Goal: Communication & Community: Answer question/provide support

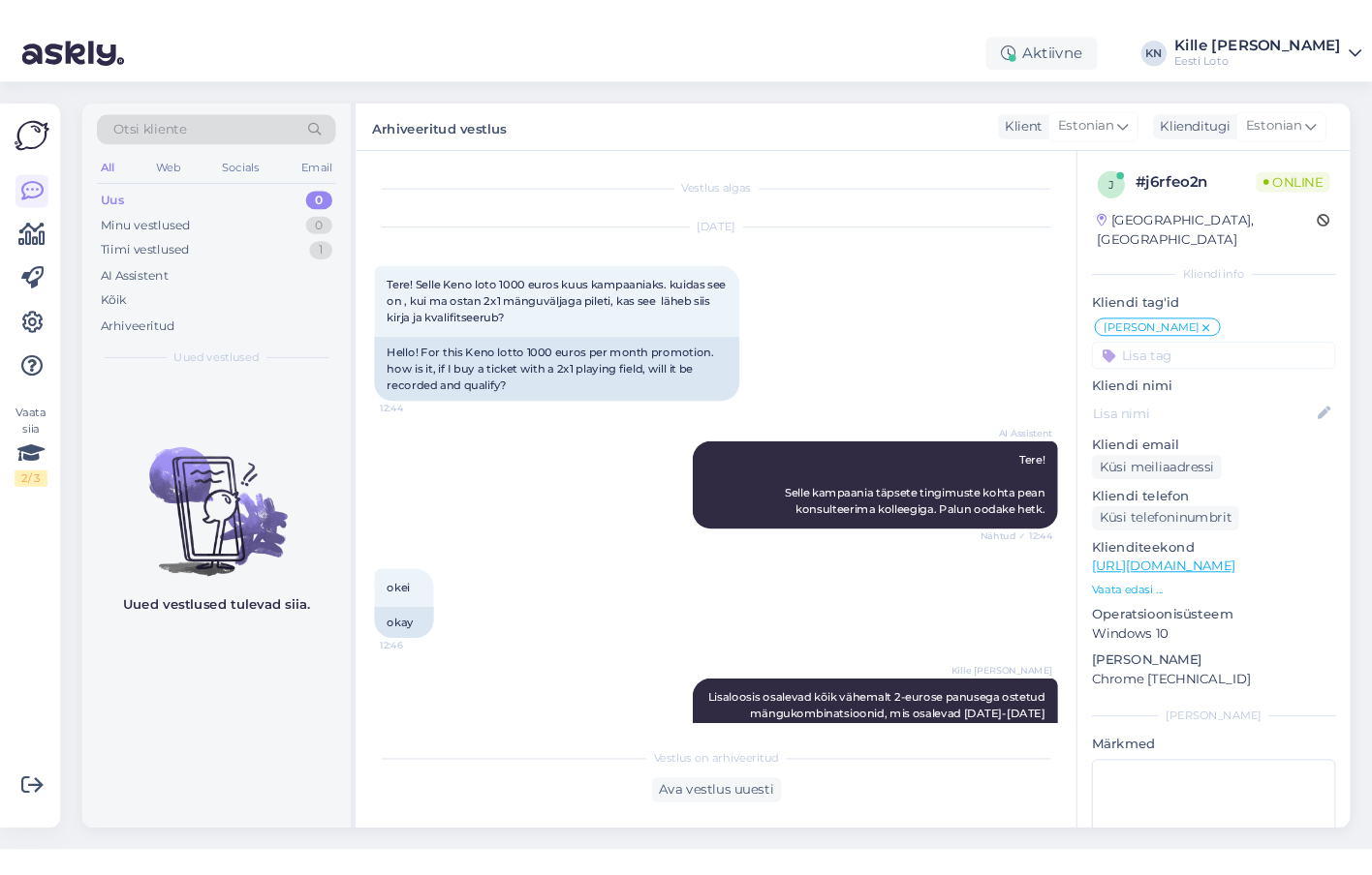
scroll to position [318, 0]
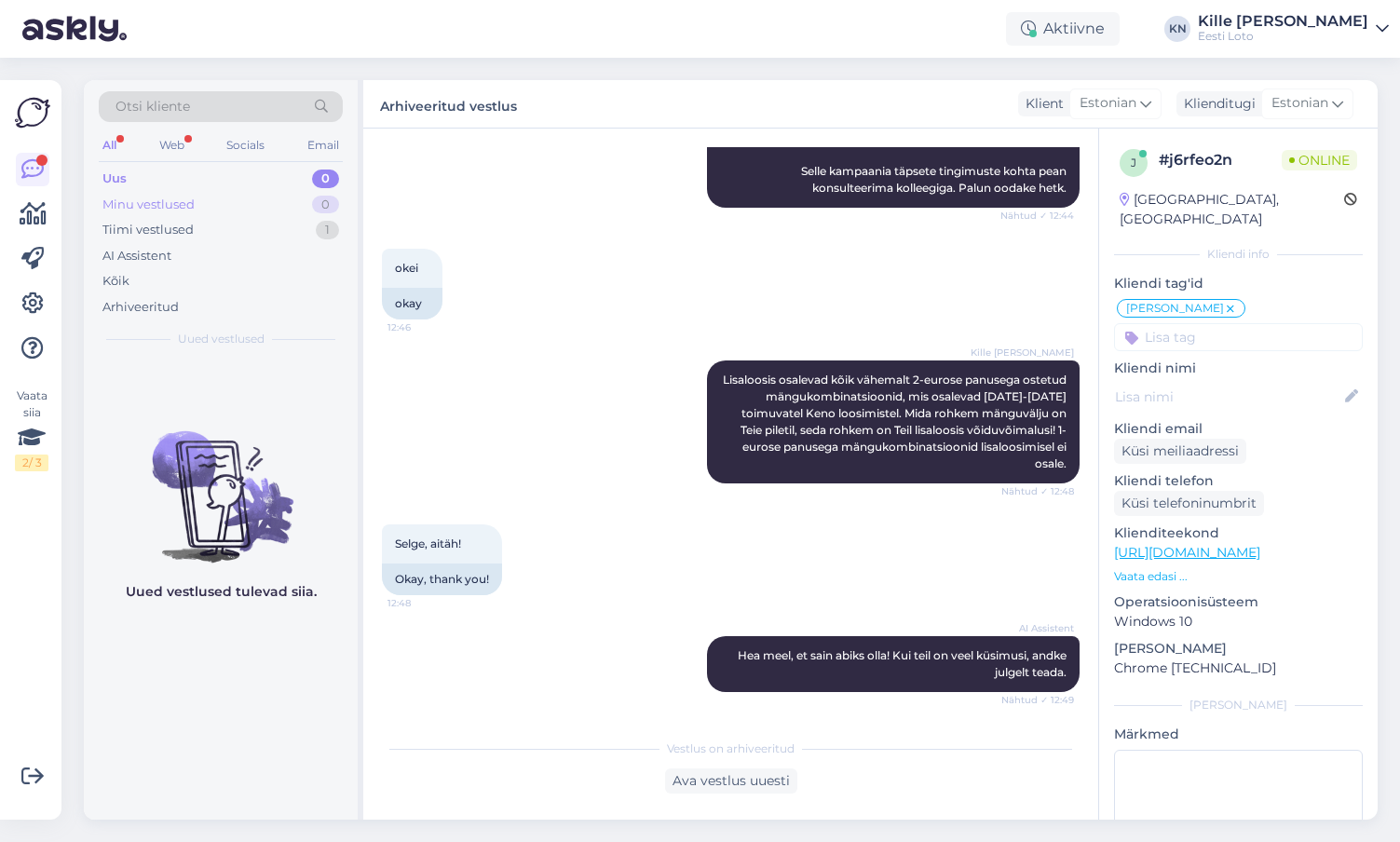
click at [125, 196] on div "Minu vestlused" at bounding box center [148, 205] width 92 height 19
click at [169, 153] on div "Web" at bounding box center [171, 145] width 33 height 24
click at [144, 193] on div "Minu vestlused 0" at bounding box center [220, 205] width 244 height 26
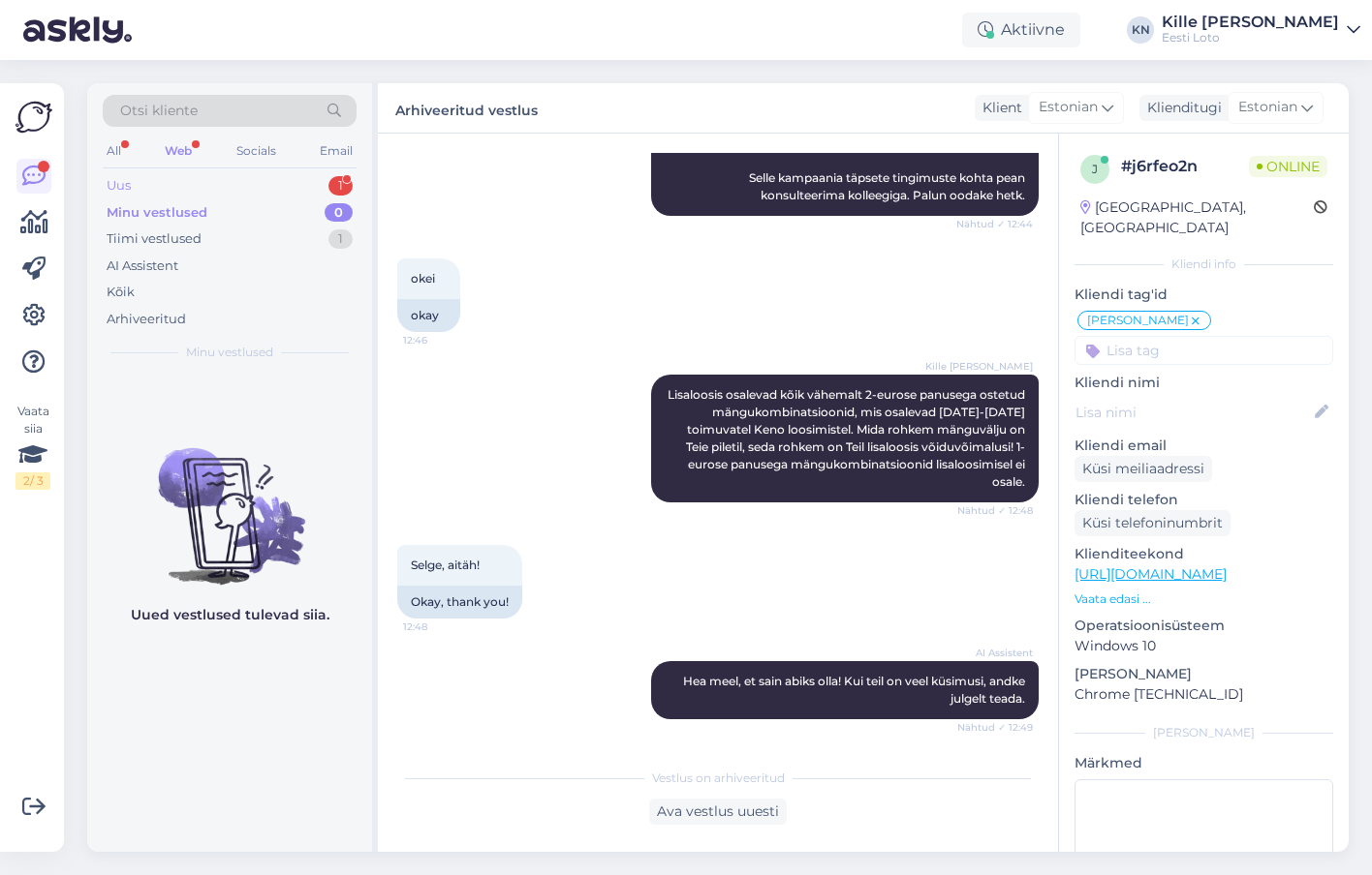
click at [167, 177] on div "Uus 1" at bounding box center [229, 186] width 254 height 27
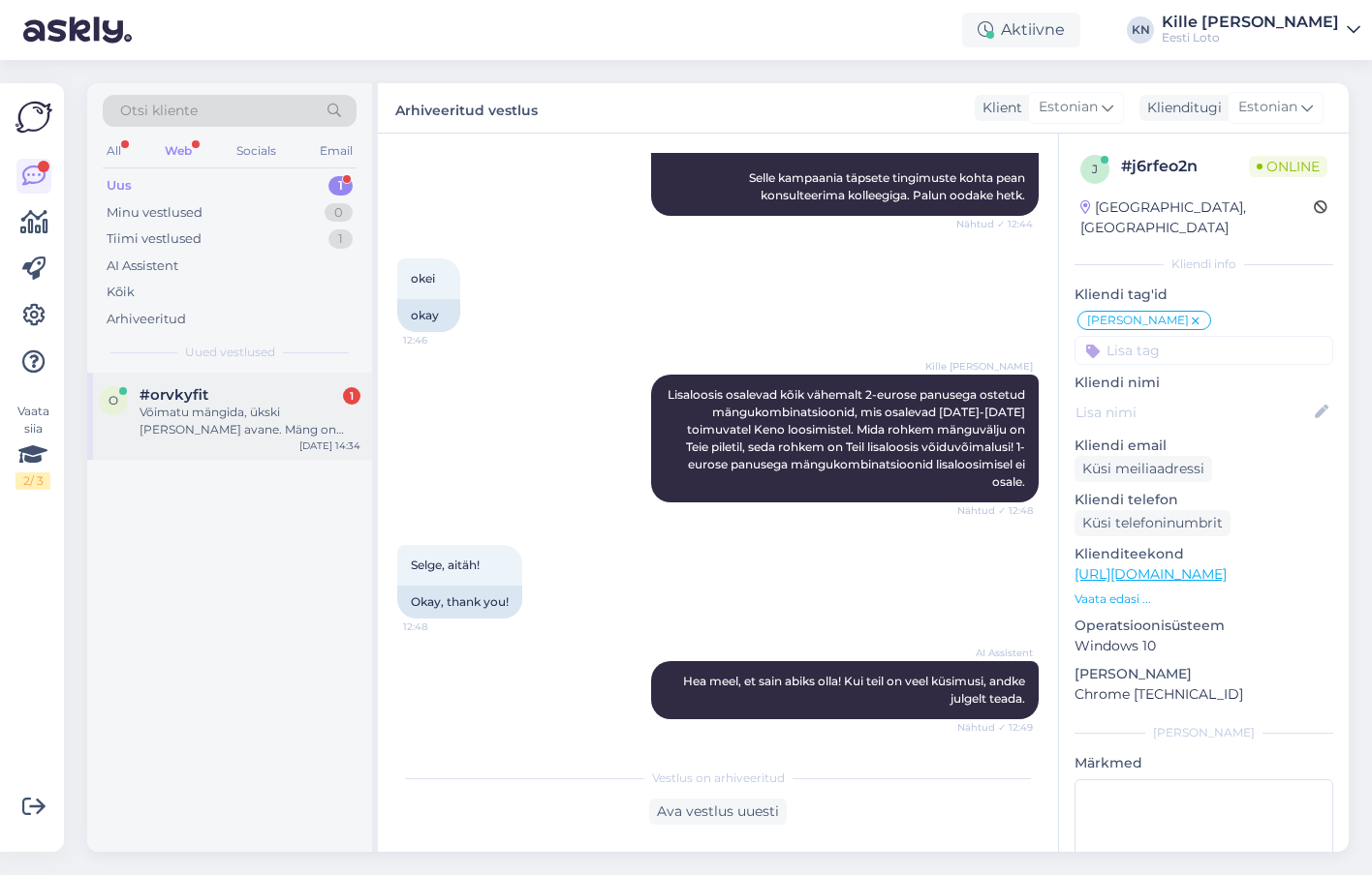
click at [288, 430] on div "Võimatu mängida, ükski [PERSON_NAME] avane. Mäng on justkui kokku jooksnud" at bounding box center [249, 421] width 221 height 35
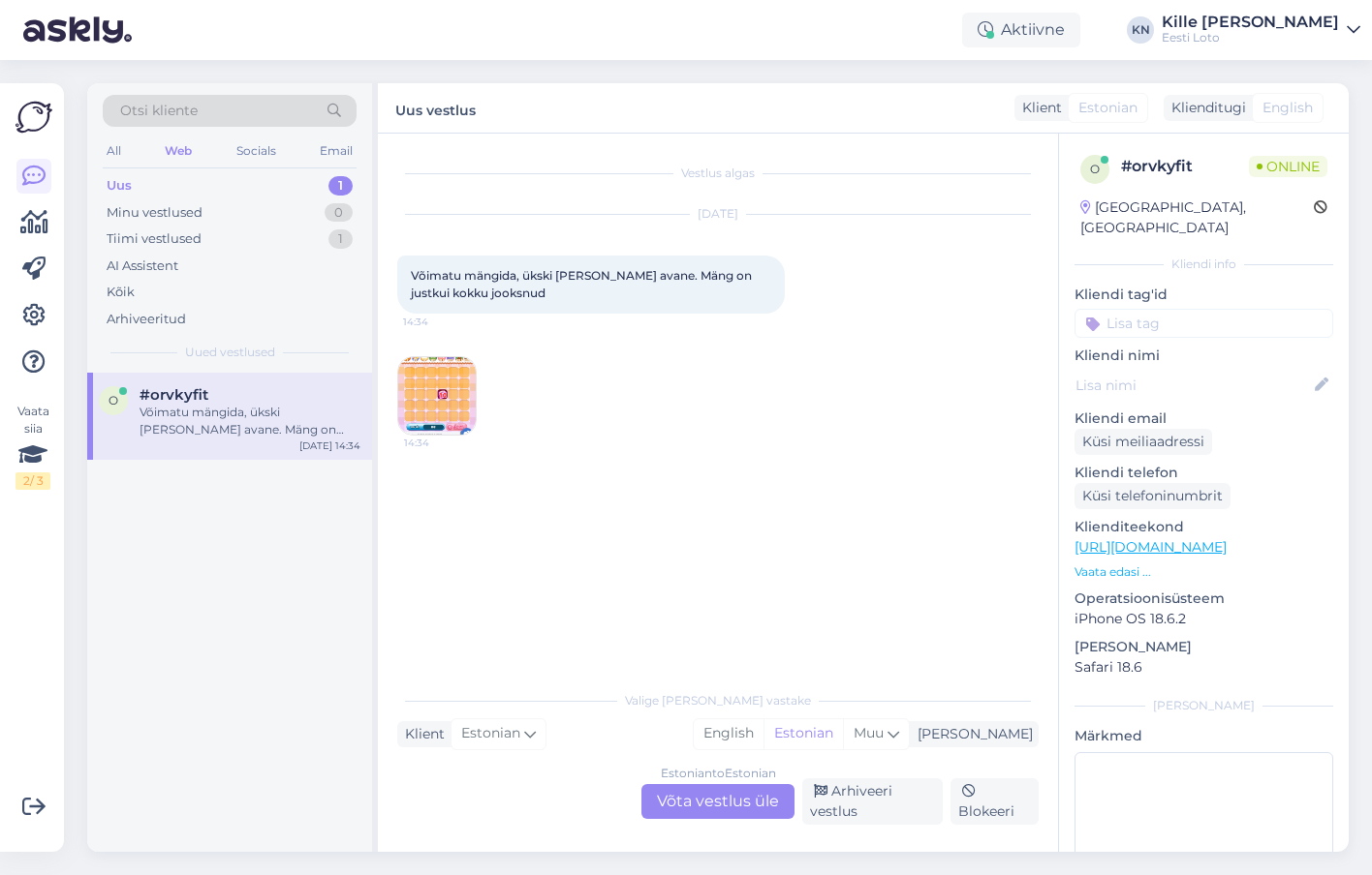
click at [432, 392] on img at bounding box center [437, 396] width 78 height 78
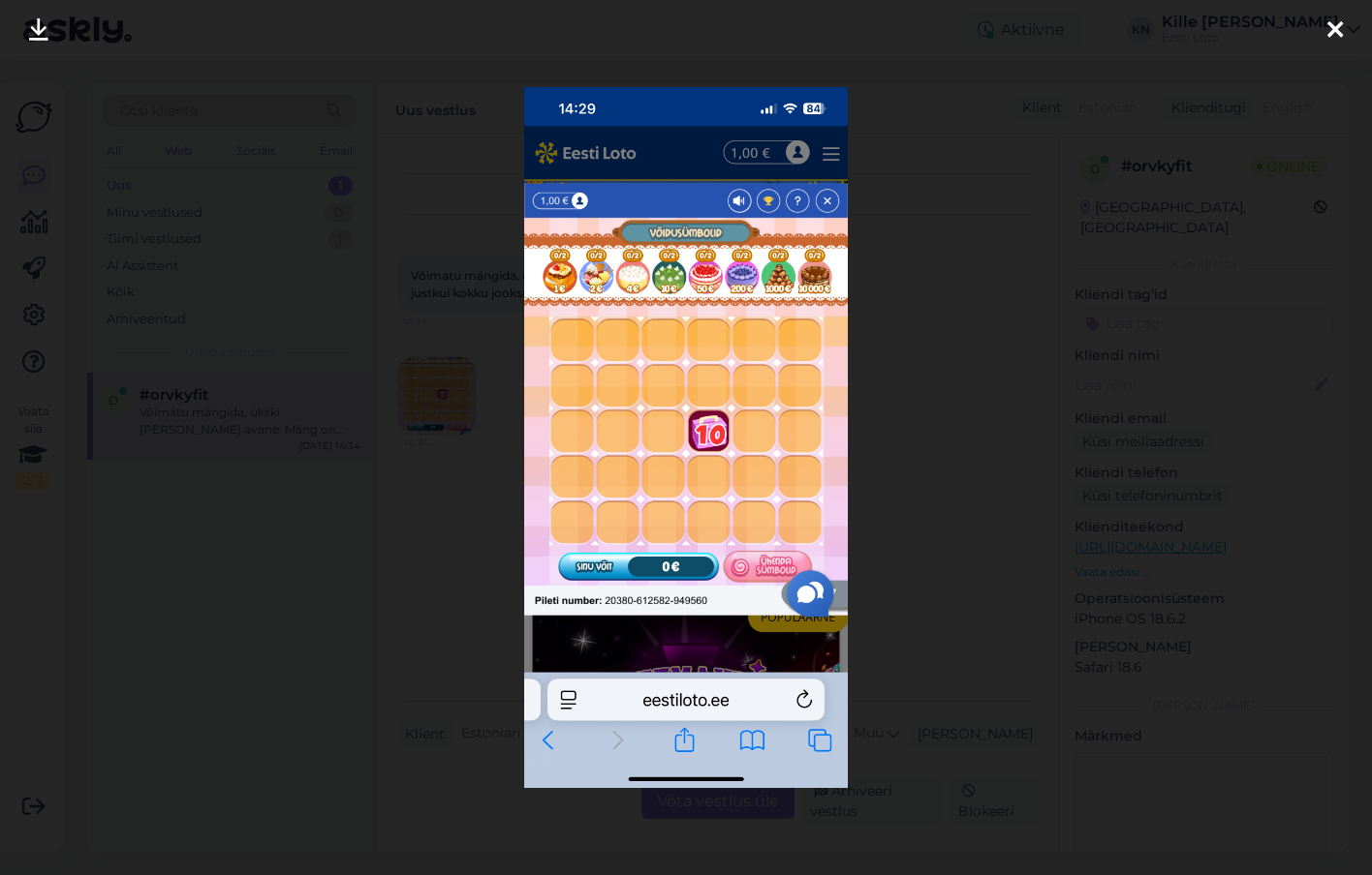
click at [372, 481] on div at bounding box center [686, 437] width 1372 height 875
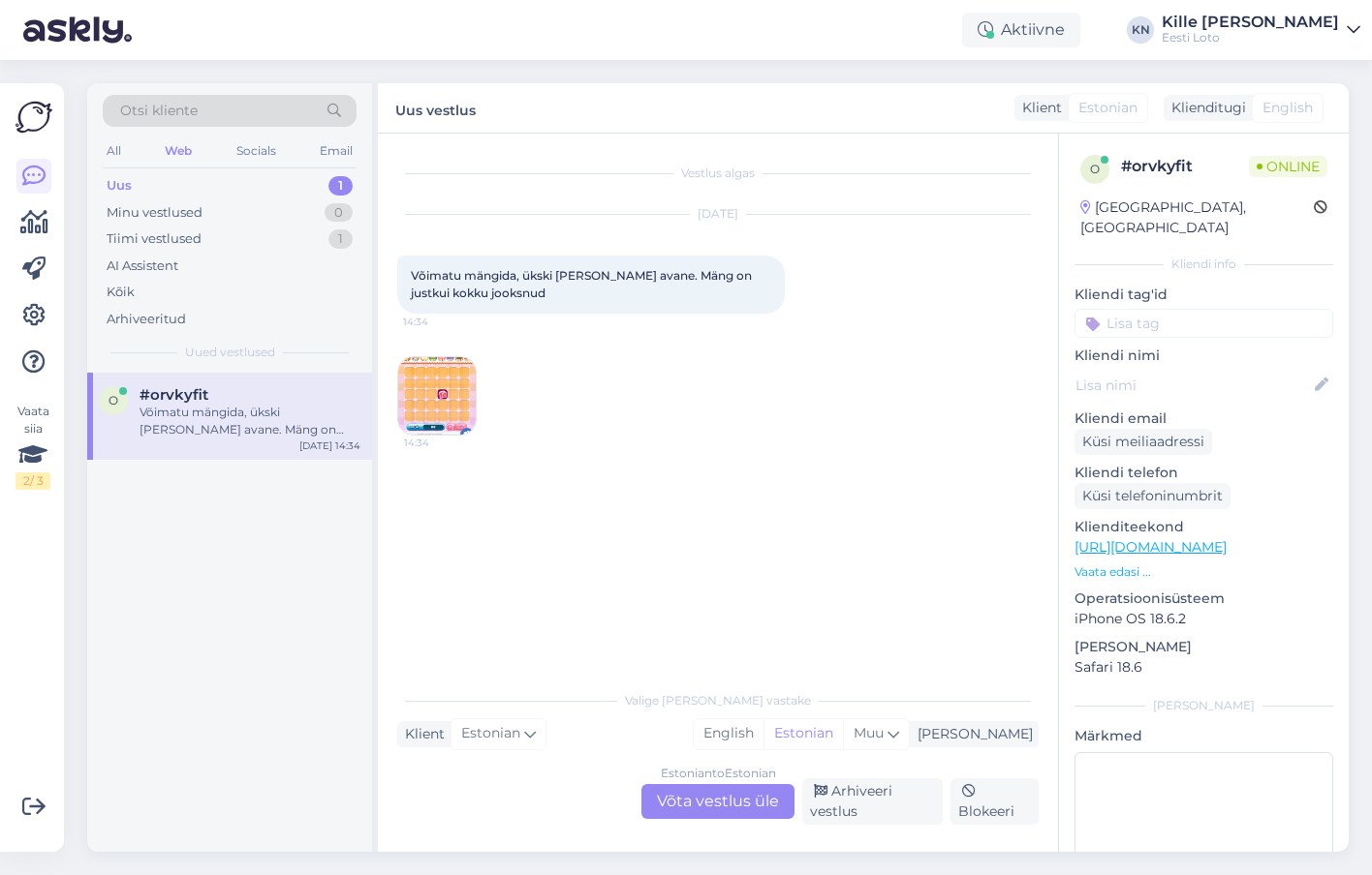
click at [713, 808] on div "Estonian to Estonian Võta vestlus üle" at bounding box center [718, 802] width 153 height 35
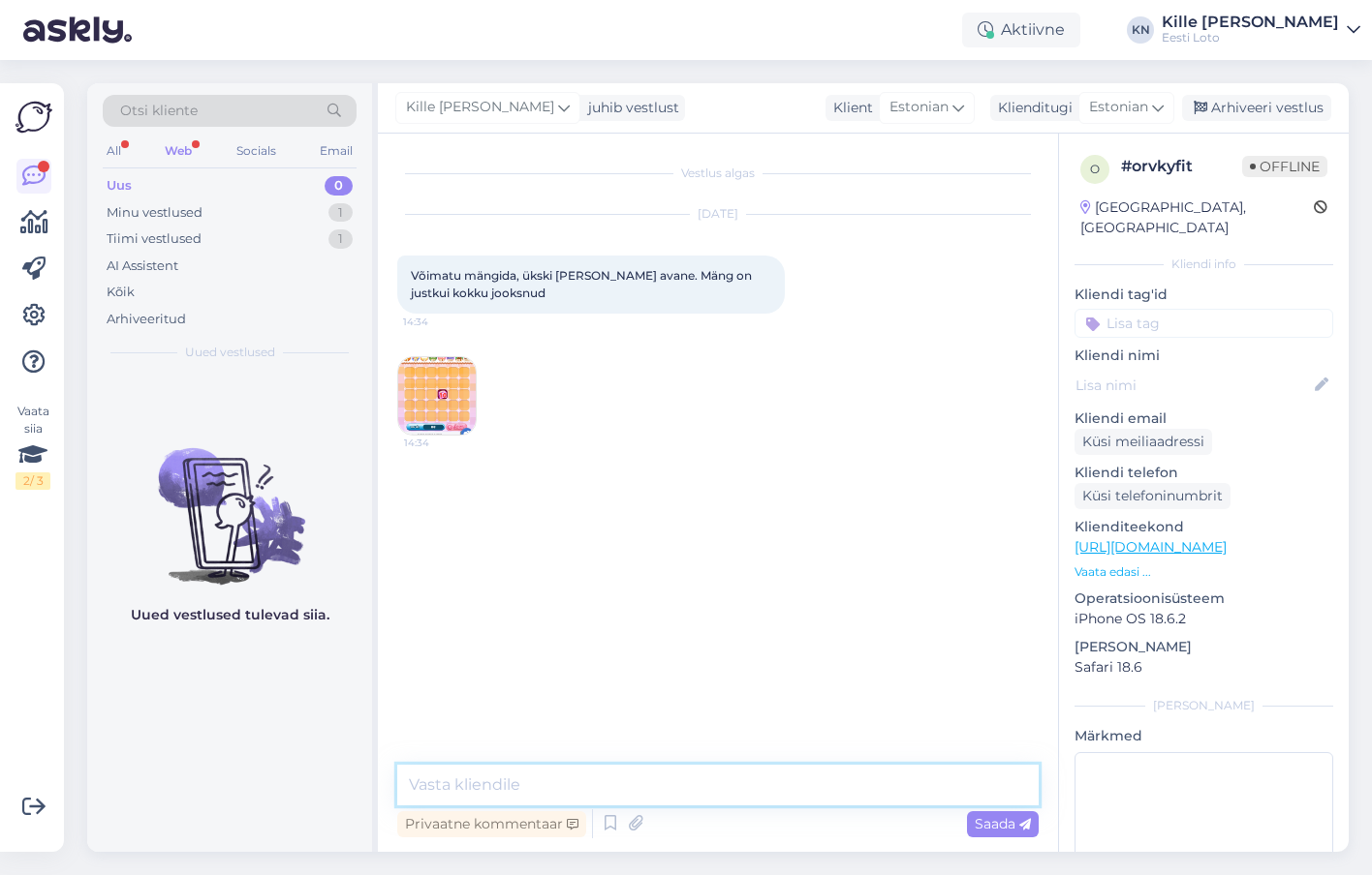
click at [515, 786] on textarea at bounding box center [718, 785] width 642 height 41
paste textarea "Tõrkega piletit on võimalik uuesti läbi mängida, valides Minu piletid – e-kiirl…"
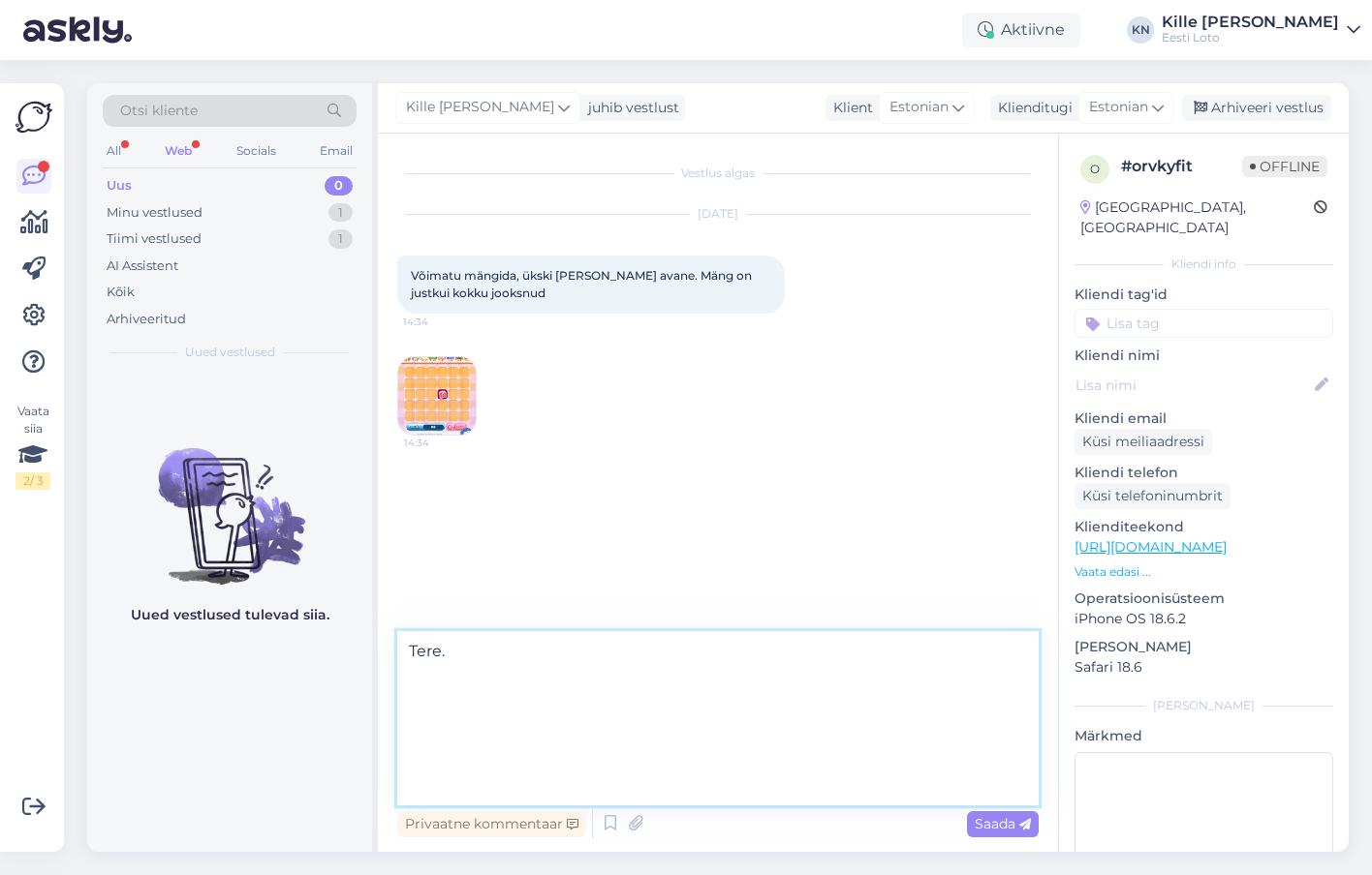
type textarea "Tere. Tõrkega piletit on võimalik uuesti läbi mängida, valides Minu piletid – e…"
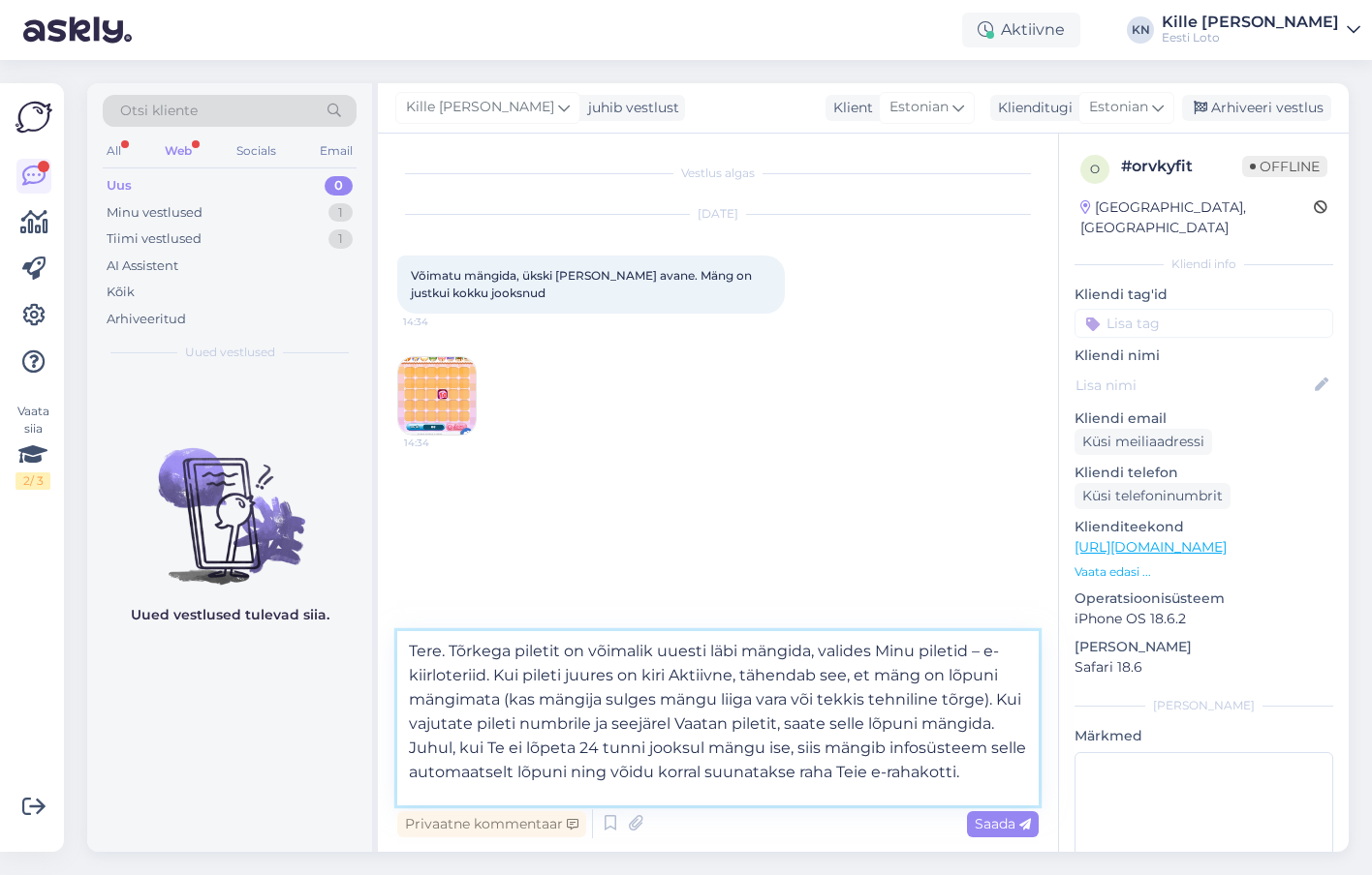
click at [486, 765] on textarea "Tere. Tõrkega piletit on võimalik uuesti läbi mängida, valides Minu piletid – e…" at bounding box center [718, 718] width 642 height 174
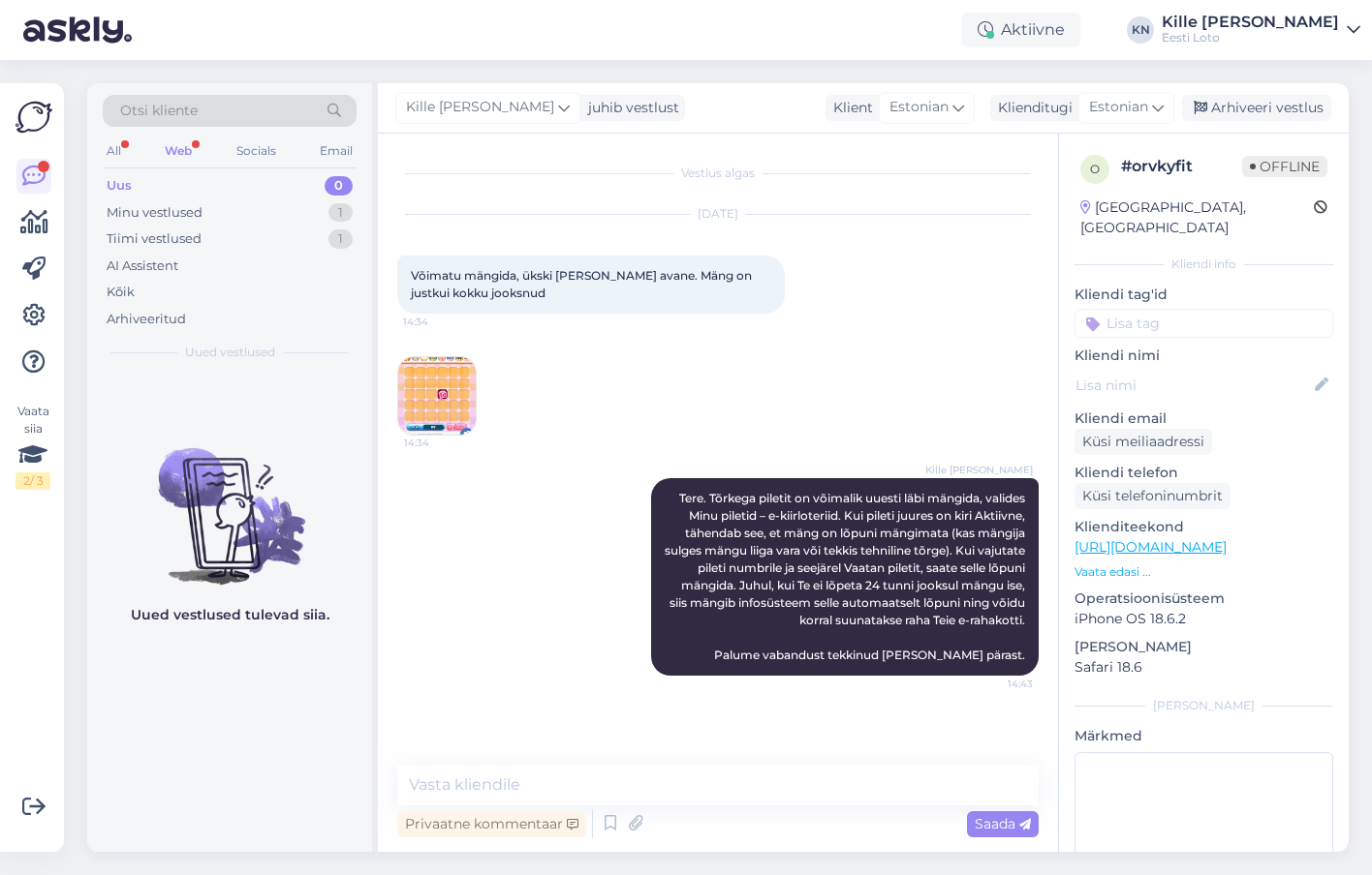
click at [1189, 309] on input at bounding box center [1204, 323] width 259 height 29
type input "e-kiir"
click at [1216, 371] on span "e-kiirloterii" at bounding box center [1205, 377] width 62 height 12
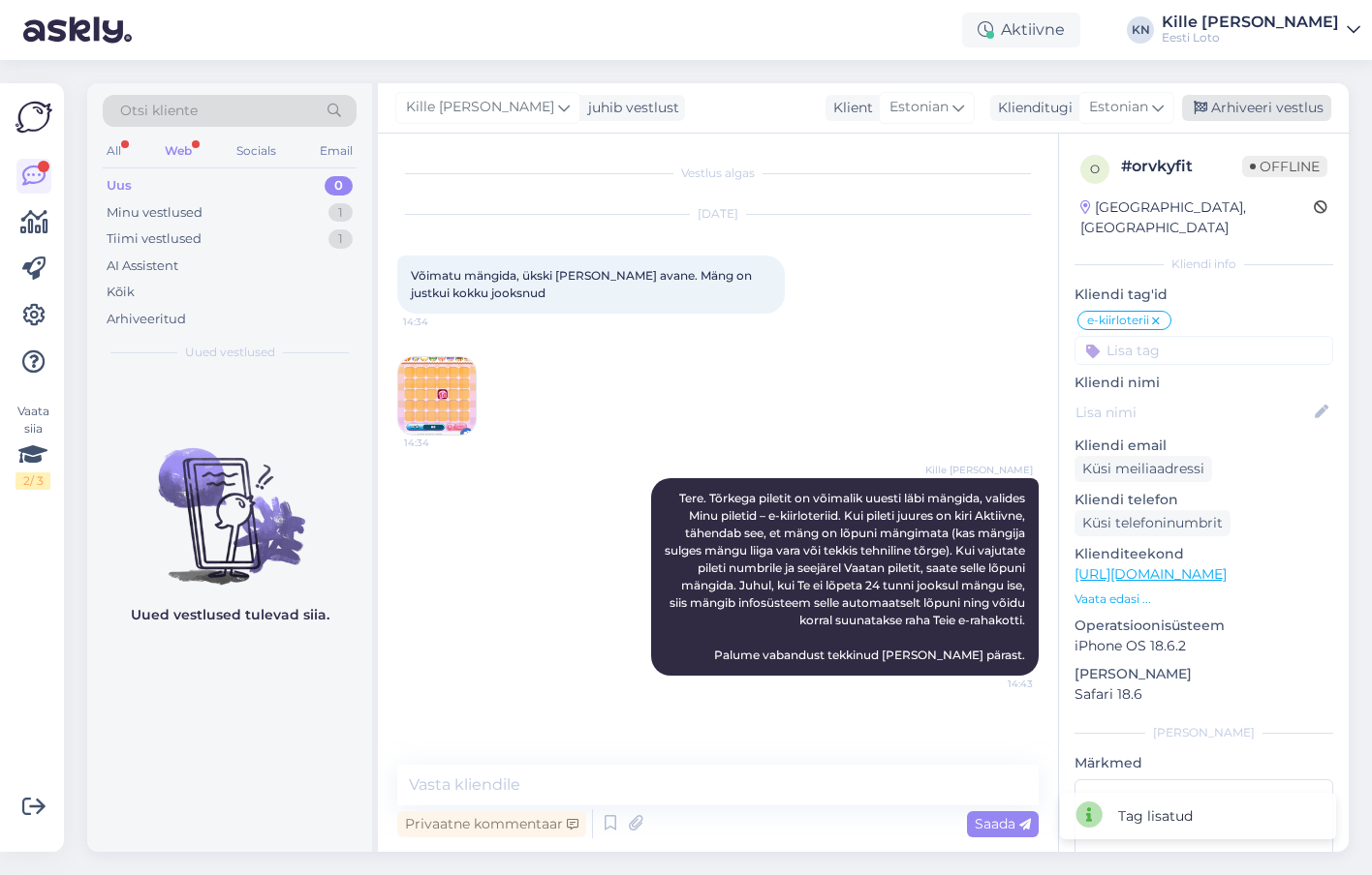
click at [1251, 113] on div "Arhiveeri vestlus" at bounding box center [1256, 107] width 149 height 26
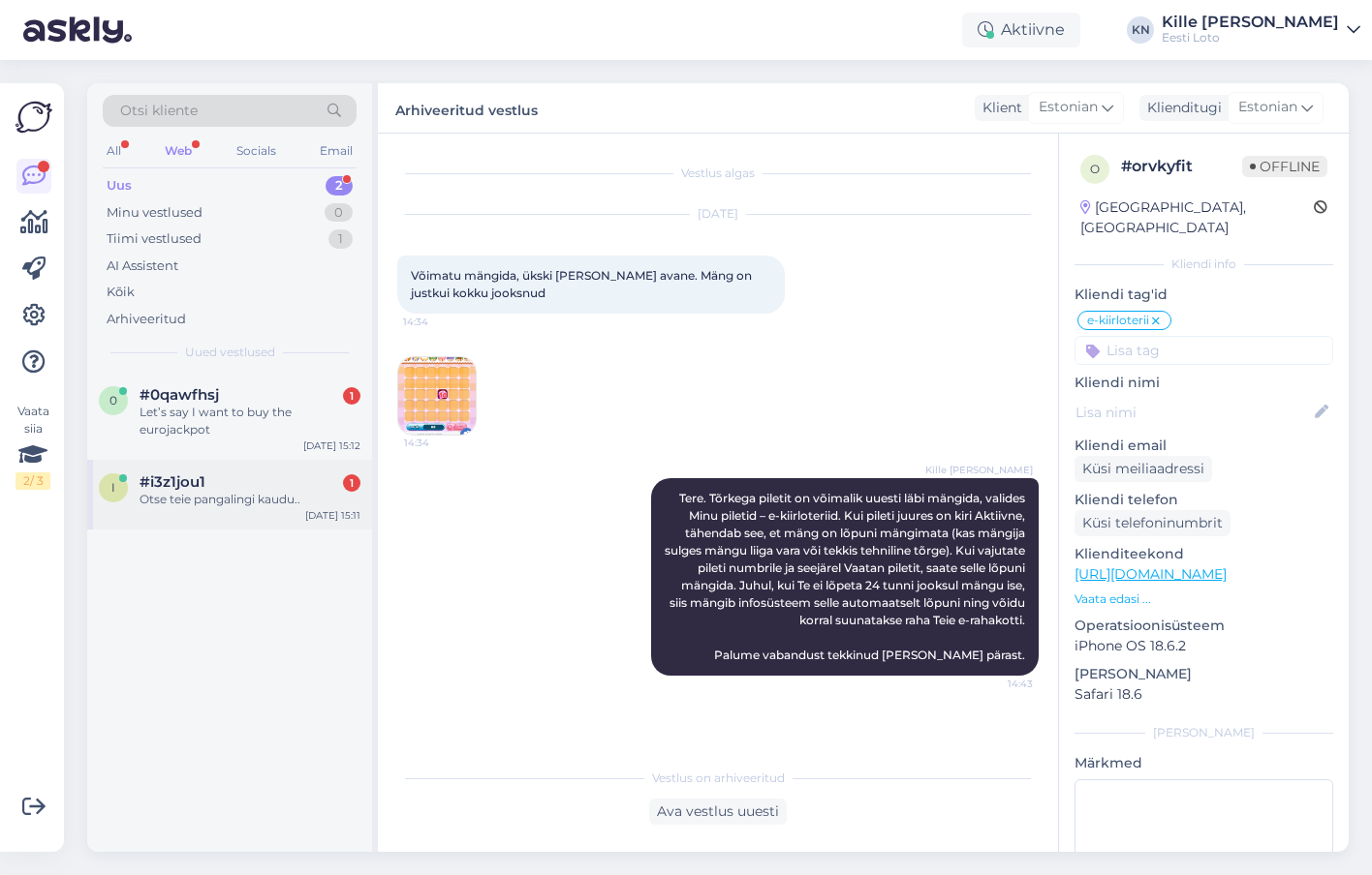
click at [229, 517] on div "i #i3z1jou1 1 Otse teie pangalingi kaudu.. [DATE] 15:11" at bounding box center [230, 495] width 284 height 70
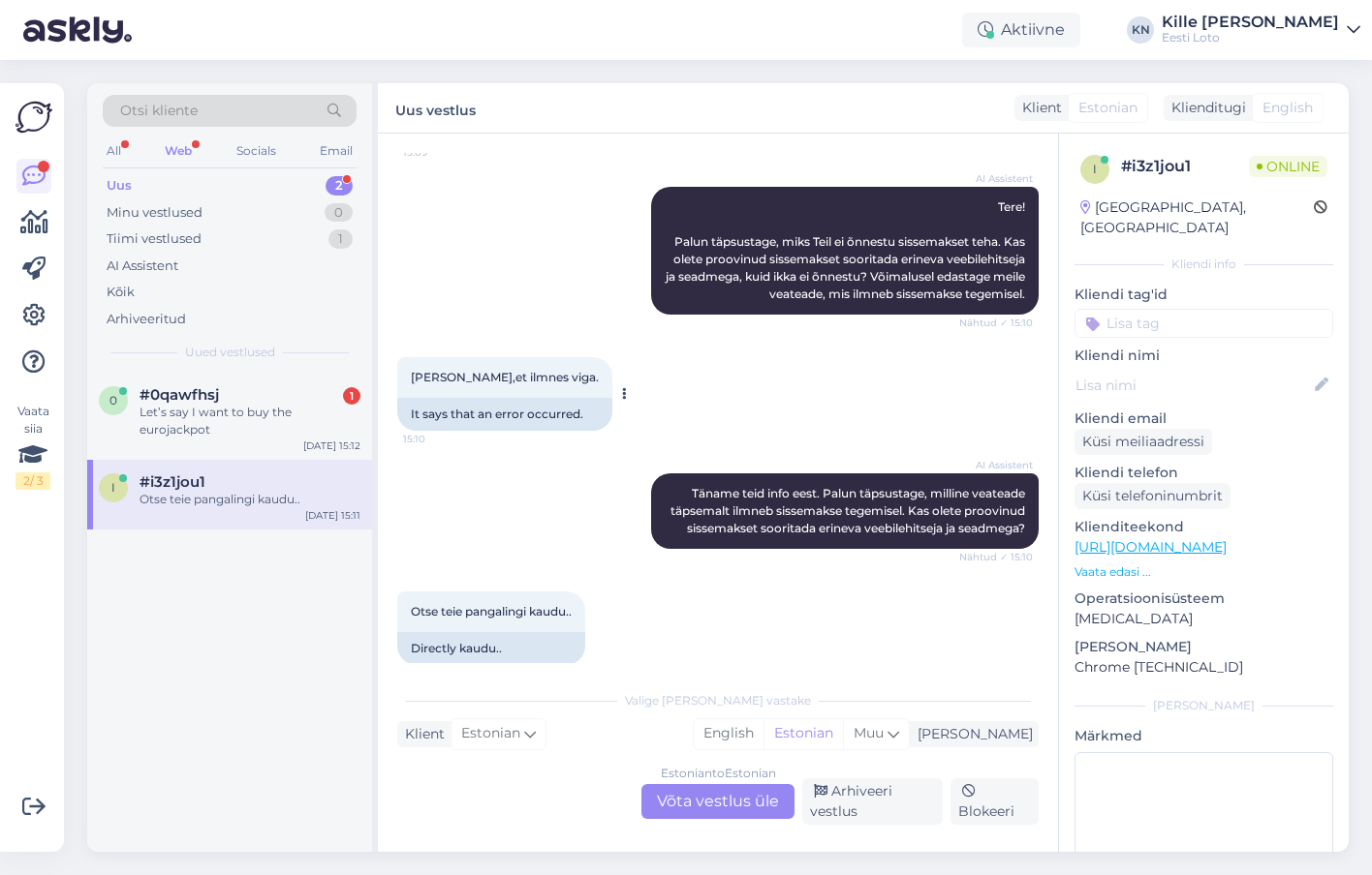
scroll to position [845, 0]
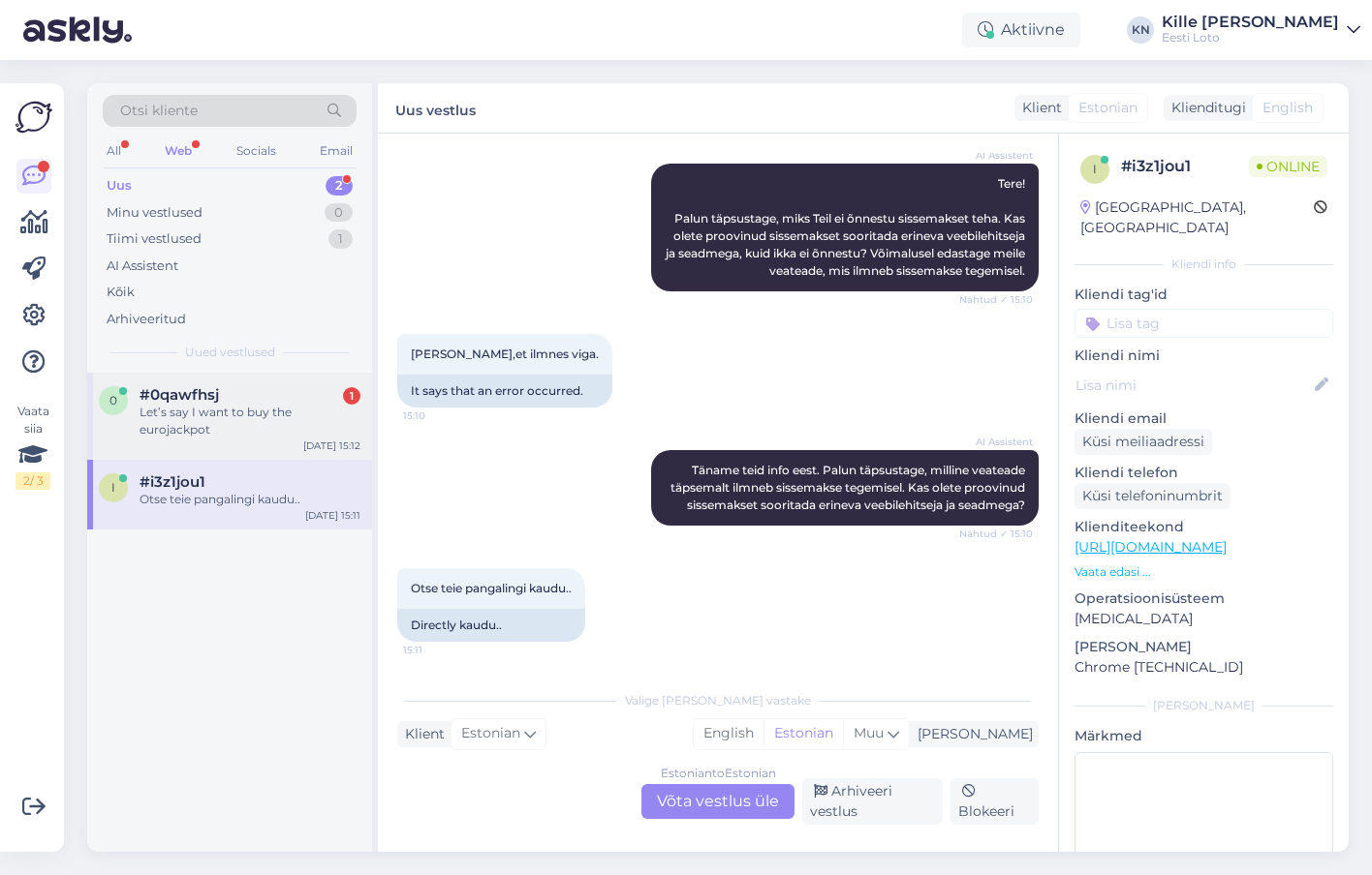
click at [211, 441] on div "0 #0qawfhsj 1 Let’s say I want to buy the eurojackpot [DATE] 15:12" at bounding box center [230, 417] width 284 height 88
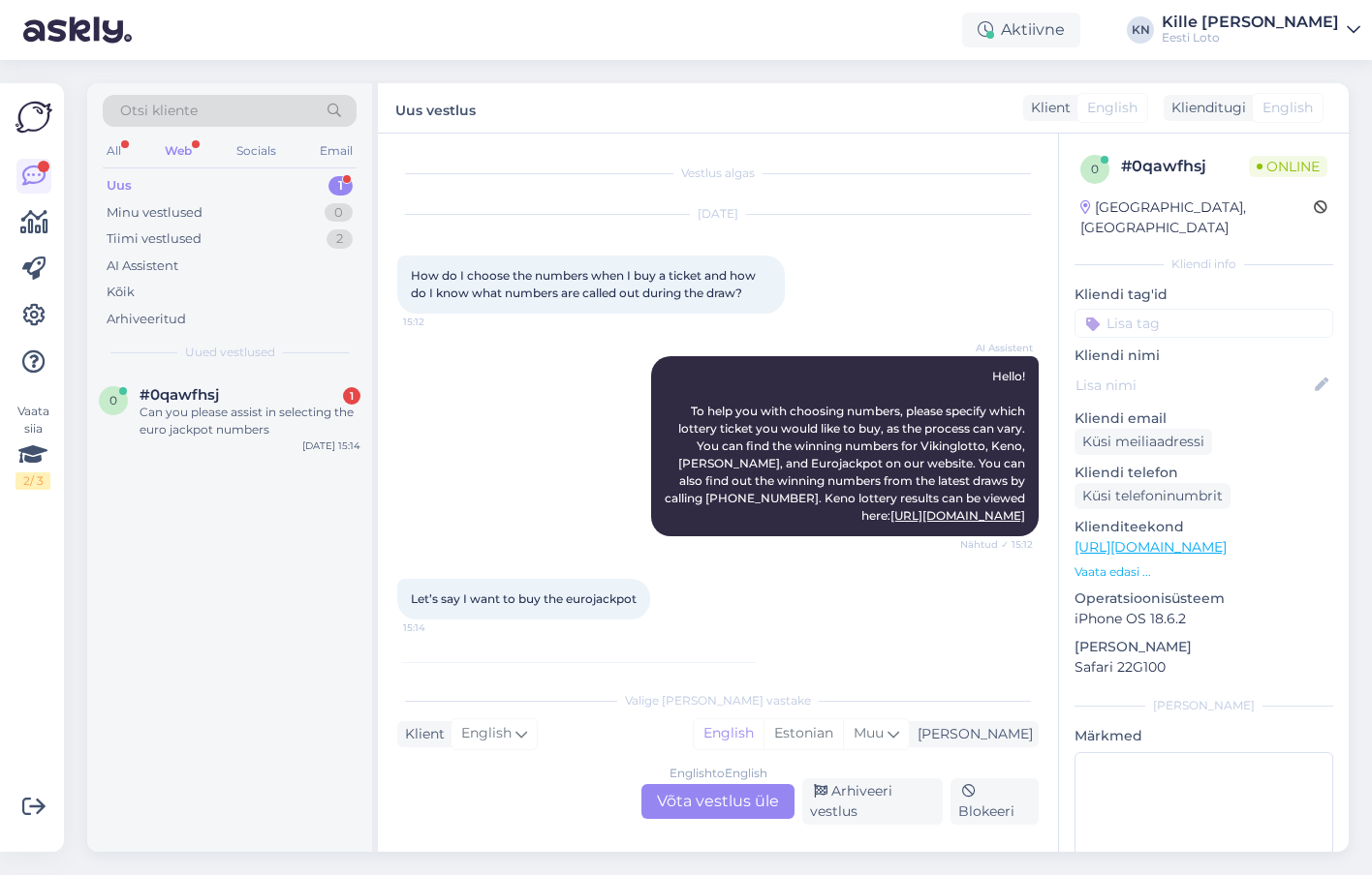
scroll to position [61, 0]
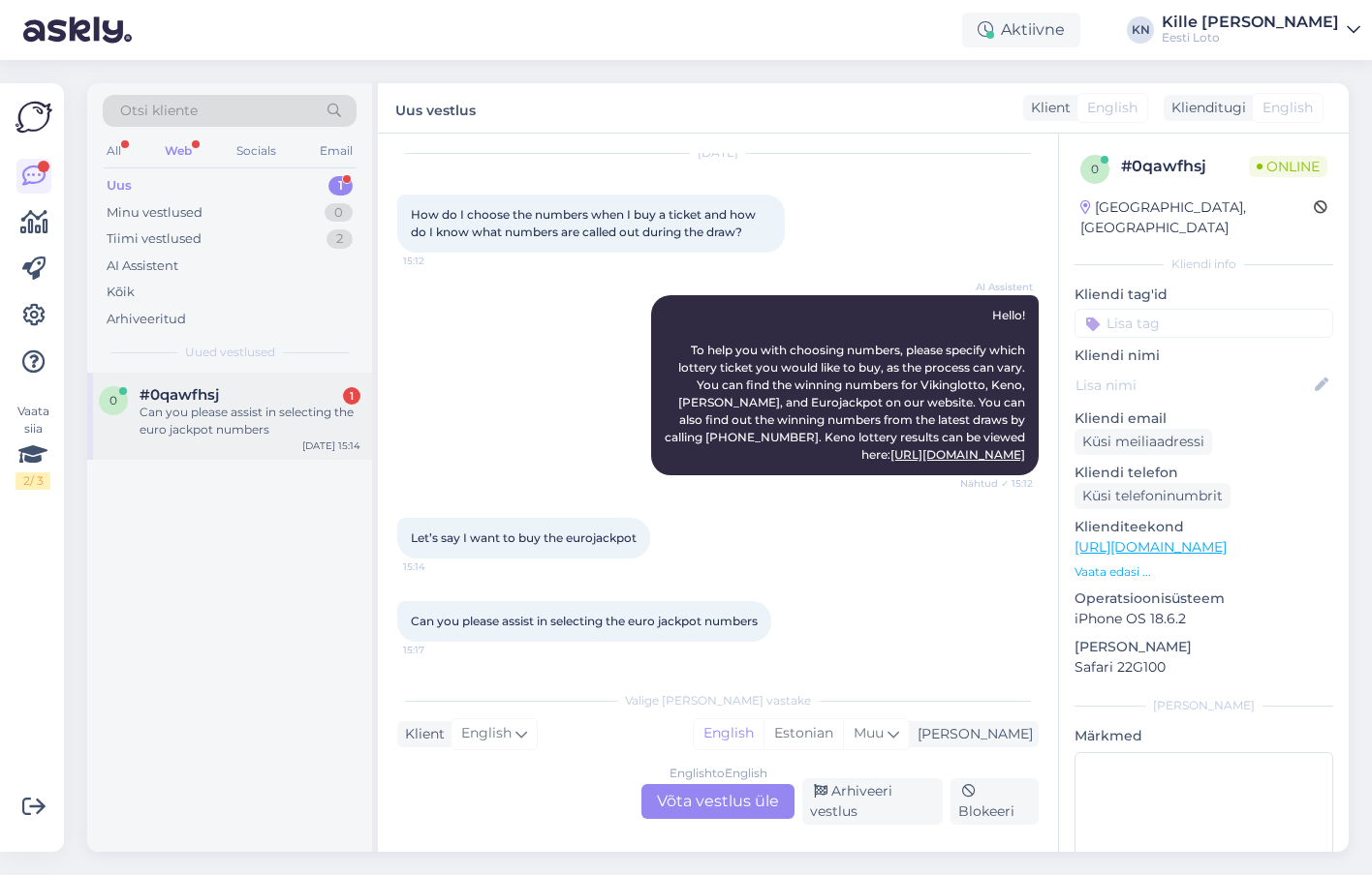
click at [204, 403] on span "#0qawfhsj" at bounding box center [179, 395] width 80 height 18
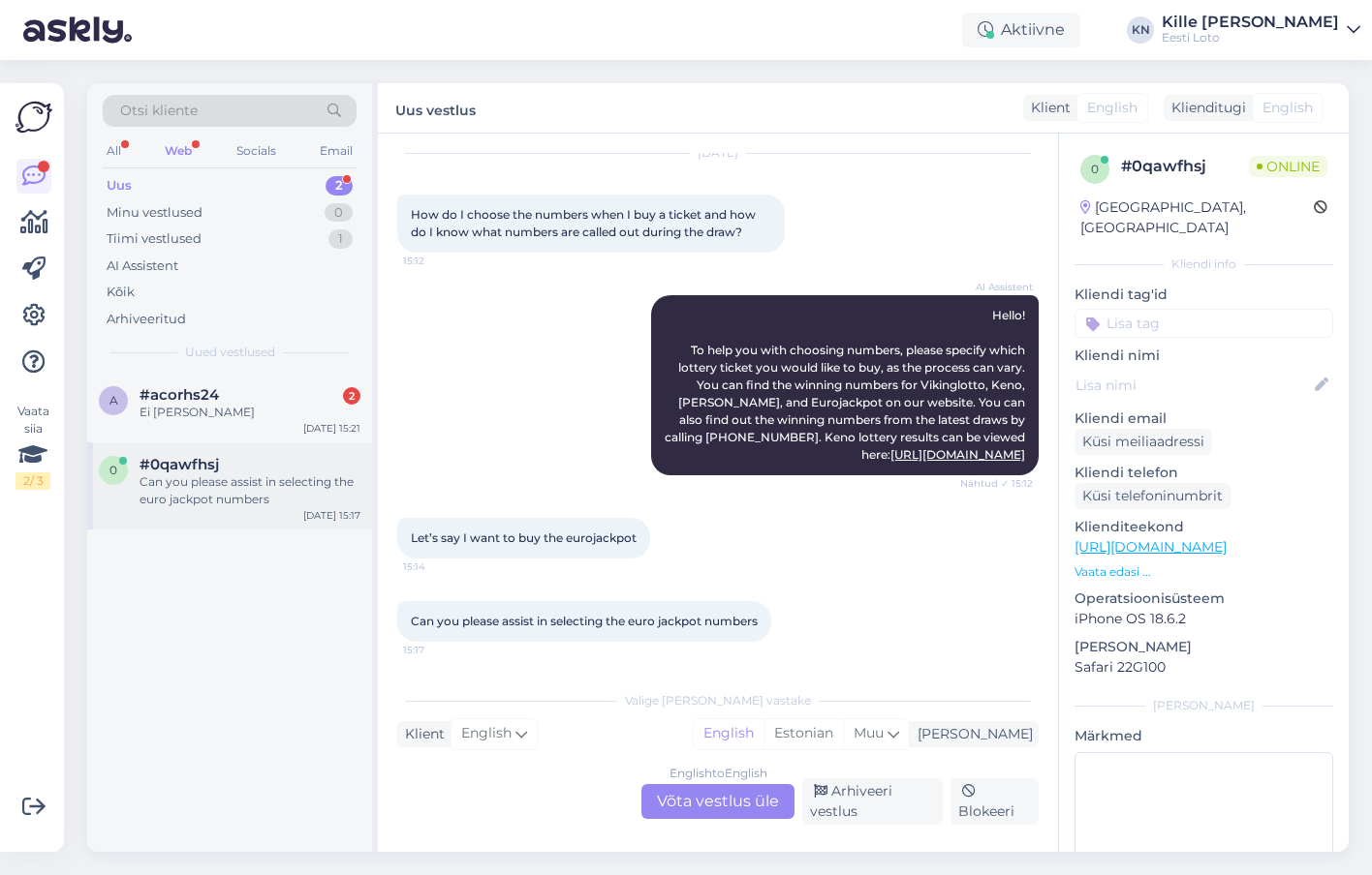
click at [215, 477] on div "Can you please assist in selecting the euro jackpot numbers" at bounding box center [249, 491] width 221 height 35
click at [223, 403] on div "#acorhs24 2" at bounding box center [249, 395] width 221 height 18
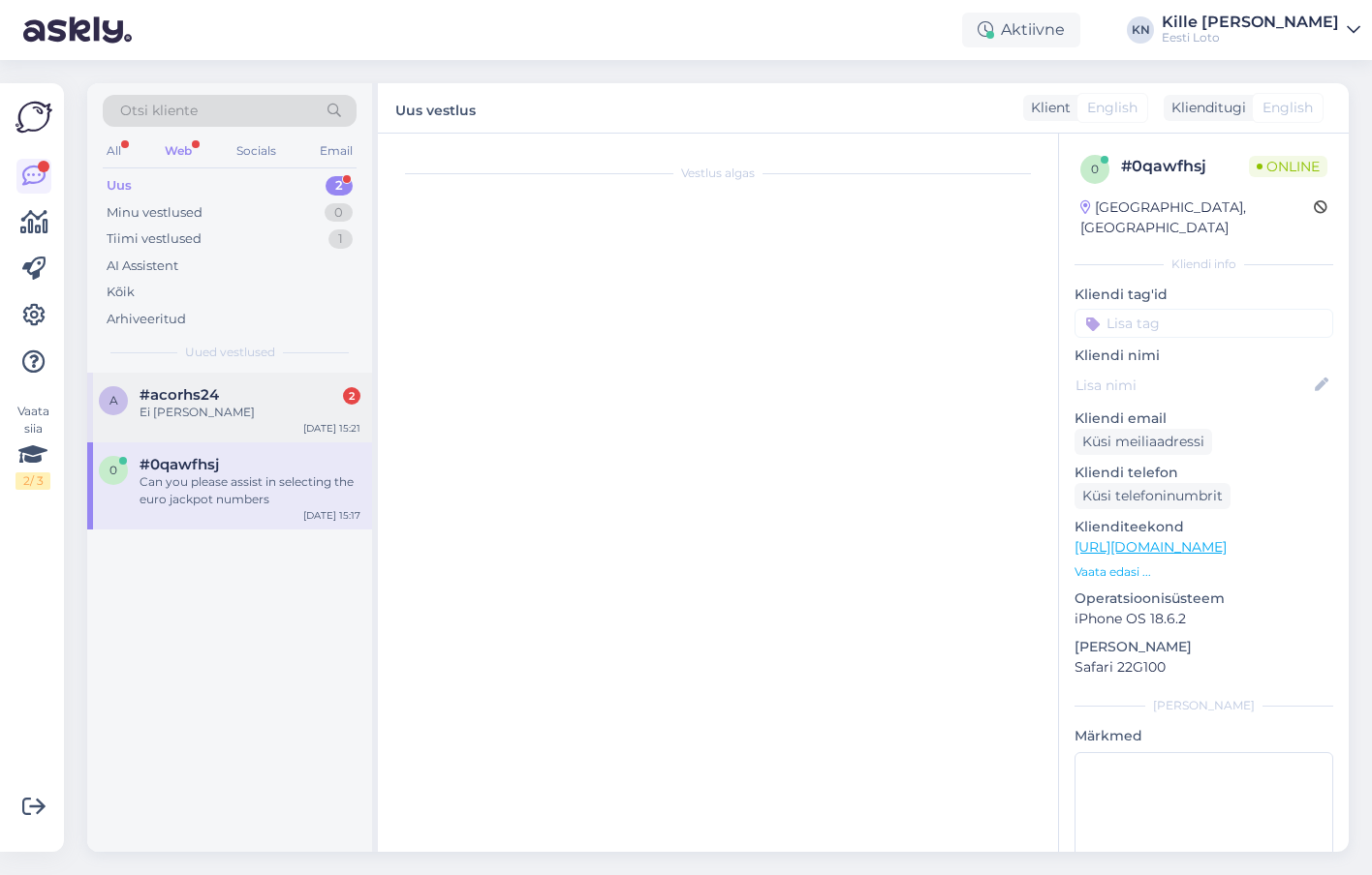
scroll to position [1951, 0]
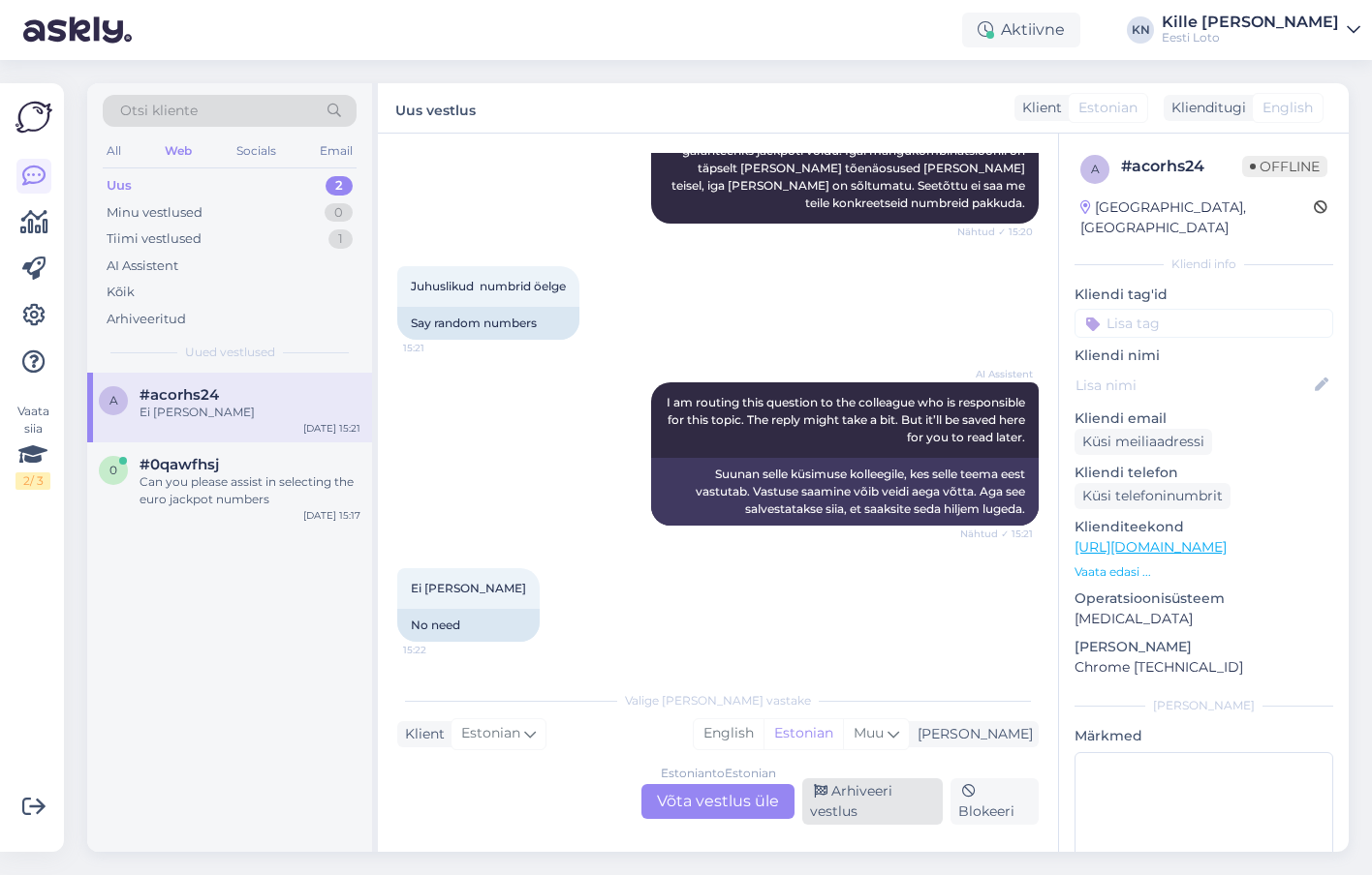
click at [861, 817] on div "Arhiveeri vestlus" at bounding box center [872, 802] width 140 height 47
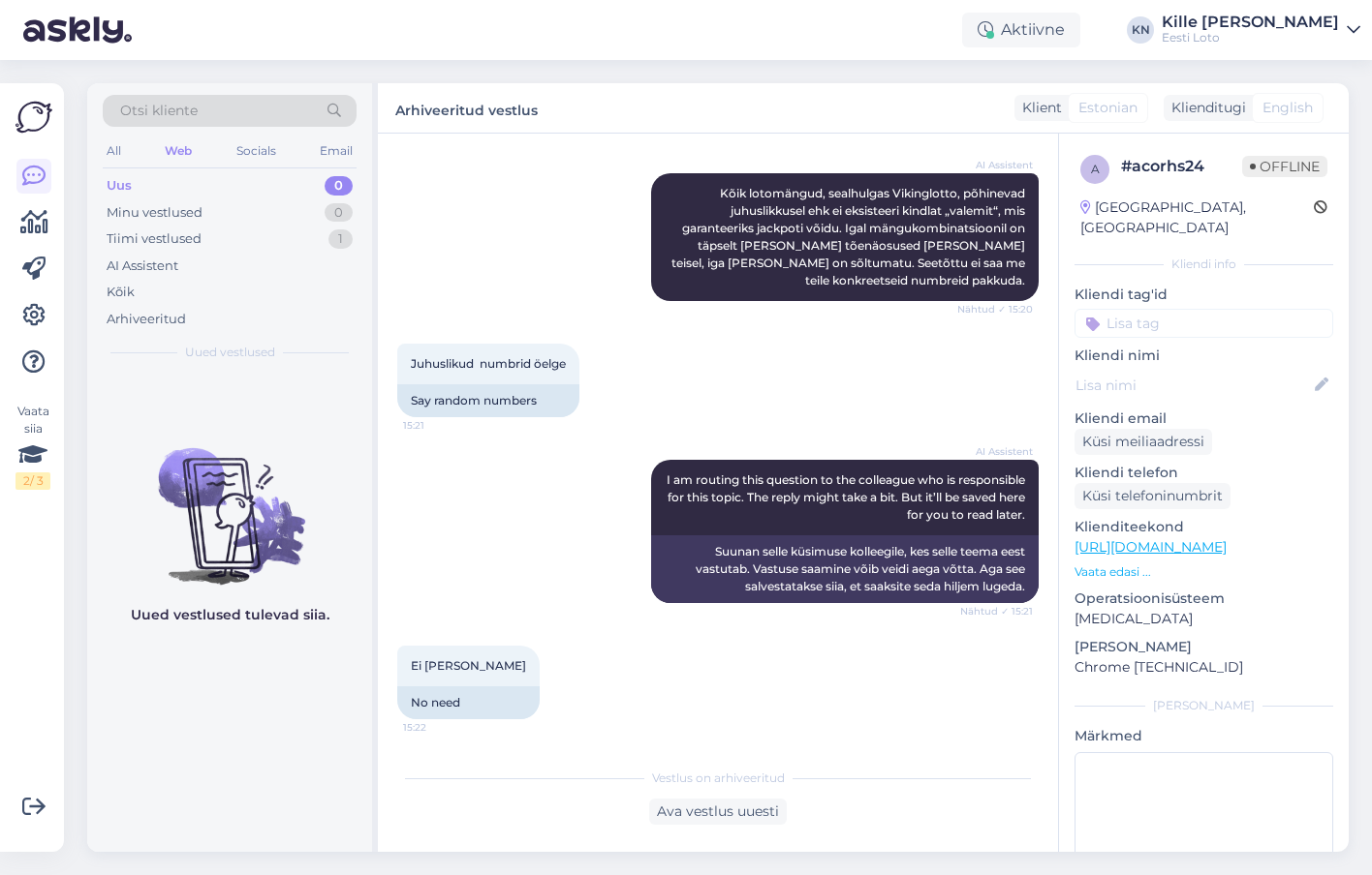
click at [193, 194] on div "Uus 0" at bounding box center [229, 186] width 254 height 27
click at [161, 297] on div "Kõik" at bounding box center [229, 292] width 254 height 27
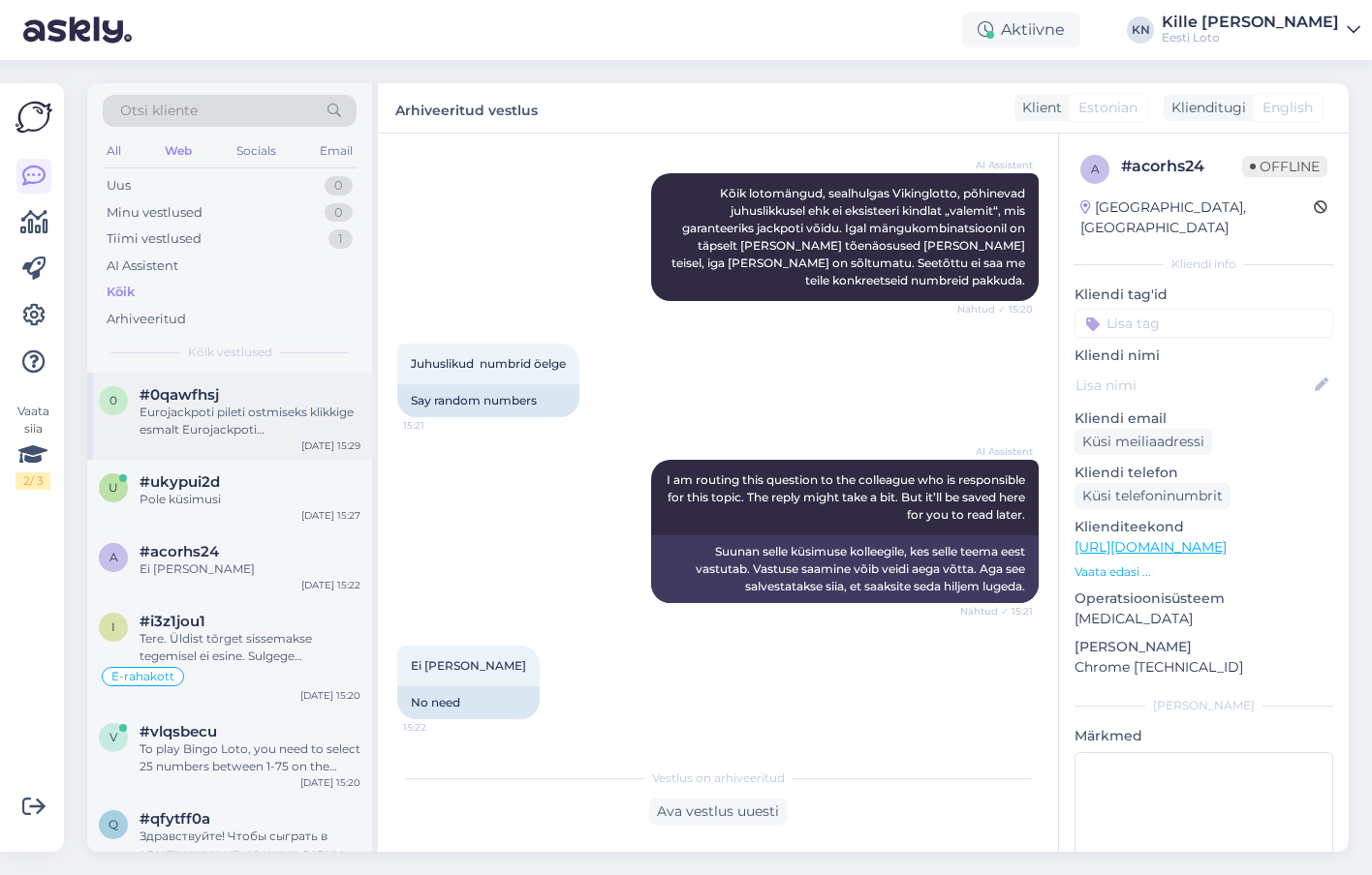
click at [170, 440] on div "0 #0qawfhsj Eurojackpoti pileti ostmiseks klikkige esmalt Eurojackpoti [PERSON_…" at bounding box center [230, 417] width 284 height 88
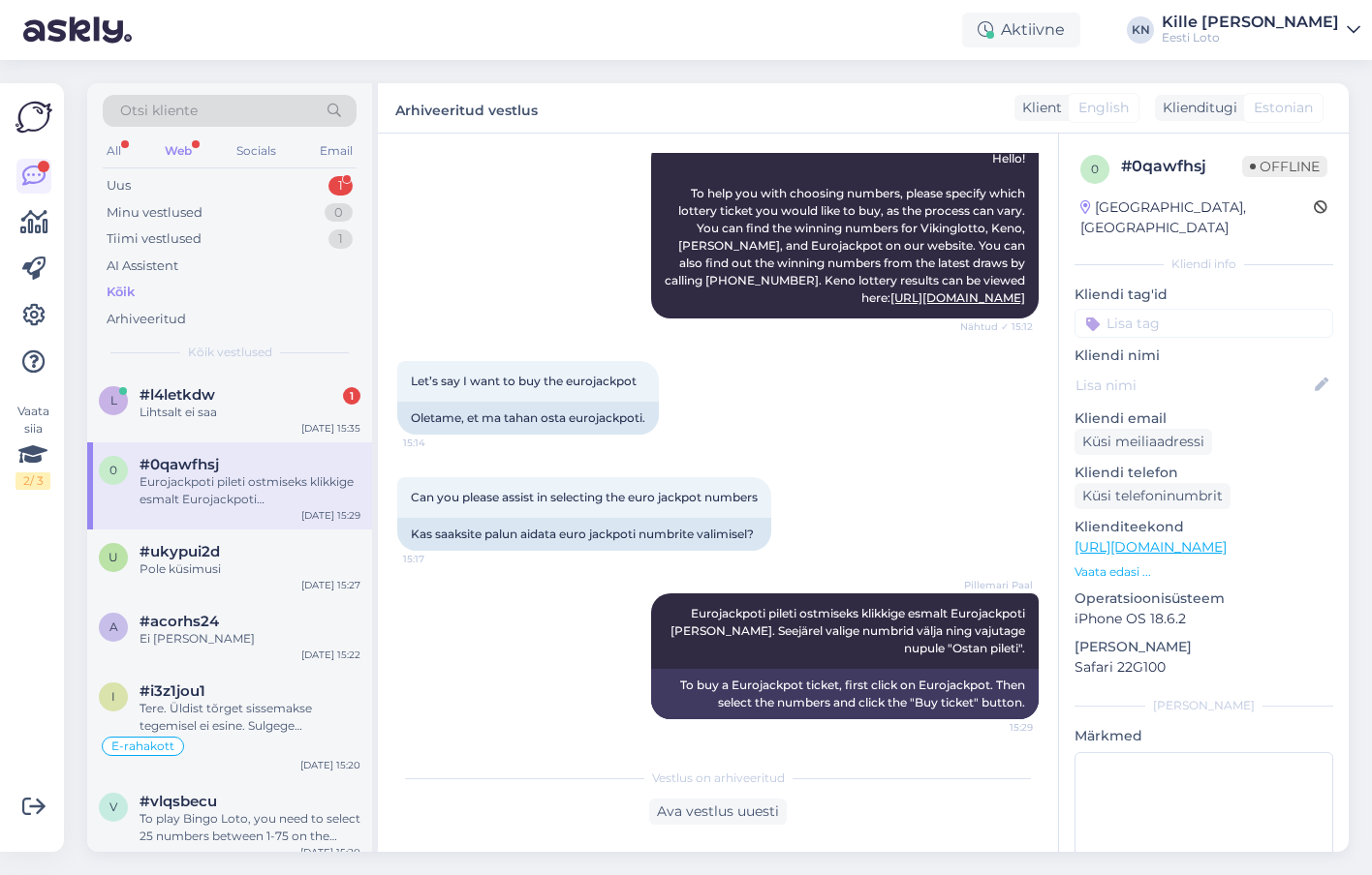
click at [269, 169] on div "Otsi kliente All Web Socials Email Uus 1 Minu vestlused 0 Tiimi vestlused 1 AI …" at bounding box center [230, 228] width 284 height 289
click at [269, 177] on div "Uus 1" at bounding box center [229, 186] width 254 height 27
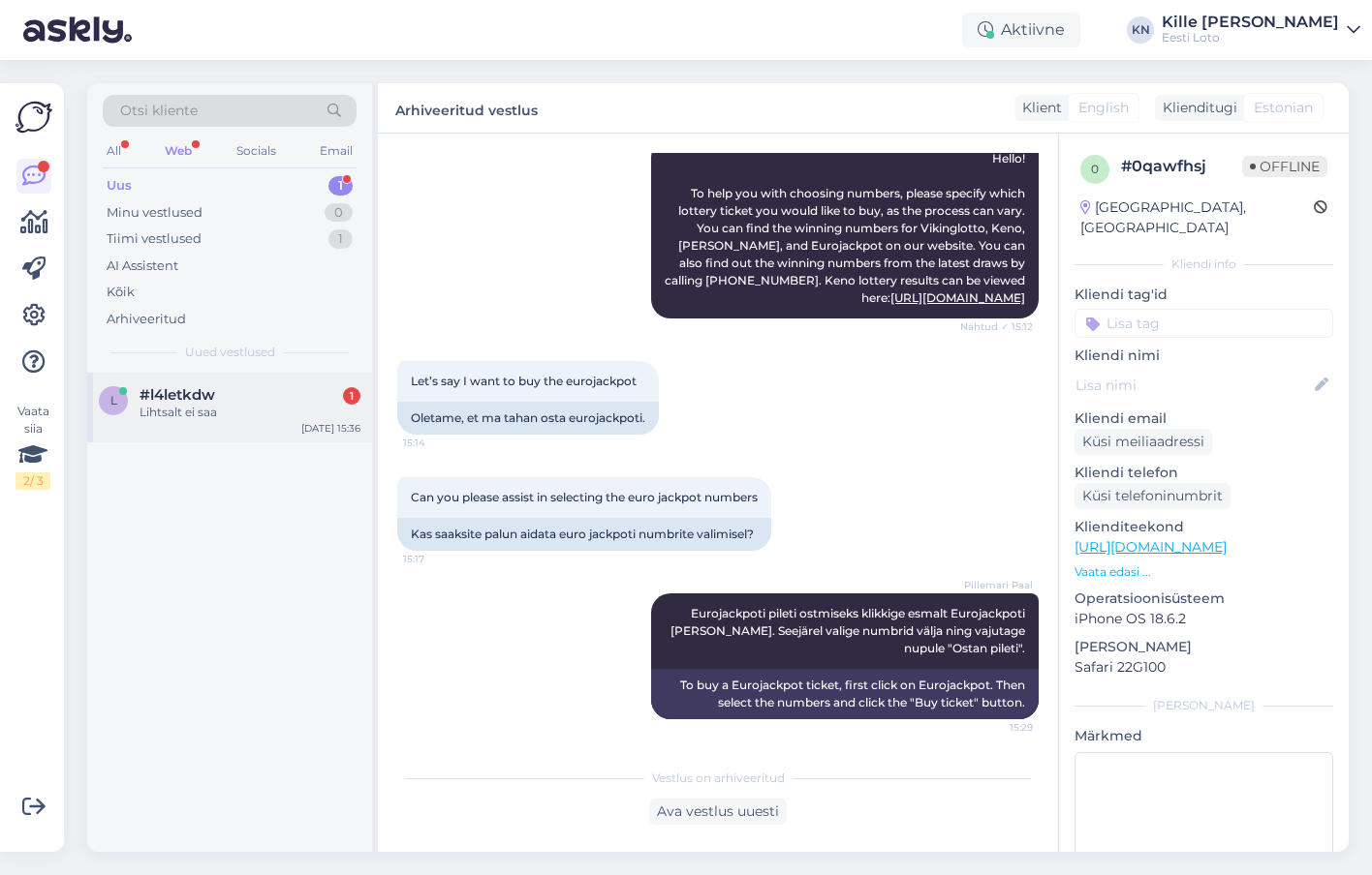
click at [209, 434] on div "l #l4letkdw 1 Lihtsalt ei saa [DATE] 15:36" at bounding box center [230, 408] width 284 height 70
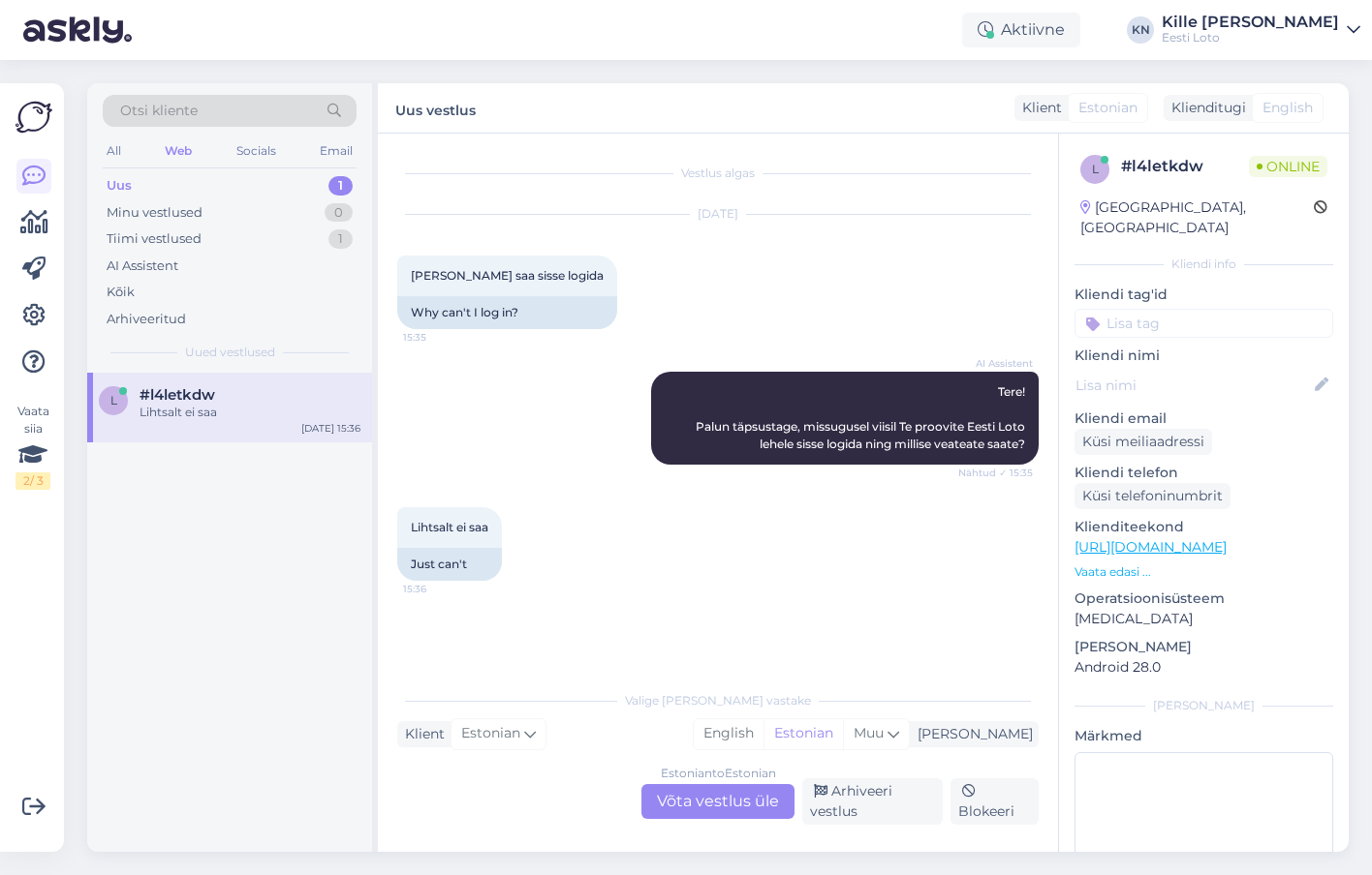
scroll to position [0, 0]
